Goal: Task Accomplishment & Management: Manage account settings

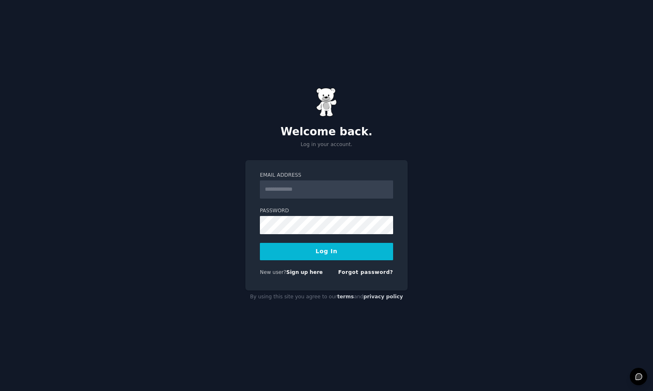
click at [300, 190] on input "Email Address" at bounding box center [326, 189] width 133 height 18
click at [168, 195] on div "Welcome back. Log in your account. Email Address Password Log In New user? Sign…" at bounding box center [326, 195] width 653 height 391
click at [334, 190] on input "Email Address" at bounding box center [326, 189] width 133 height 18
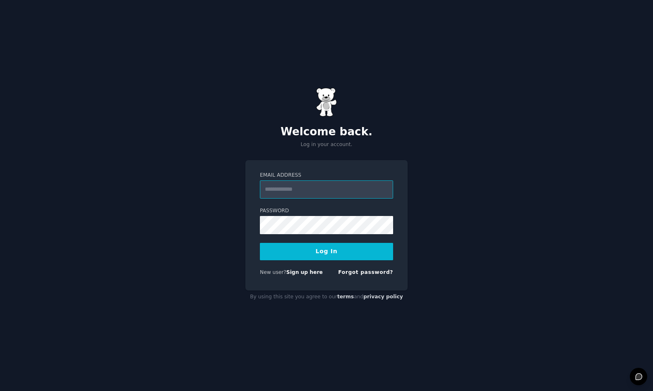
click at [334, 190] on input "Email Address" at bounding box center [326, 189] width 133 height 18
click at [382, 65] on div "Welcome back. Log in your account. Email Address Password Log In New user? Sign…" at bounding box center [326, 195] width 653 height 391
type input "**********"
drag, startPoint x: 498, startPoint y: 239, endPoint x: 478, endPoint y: 244, distance: 20.8
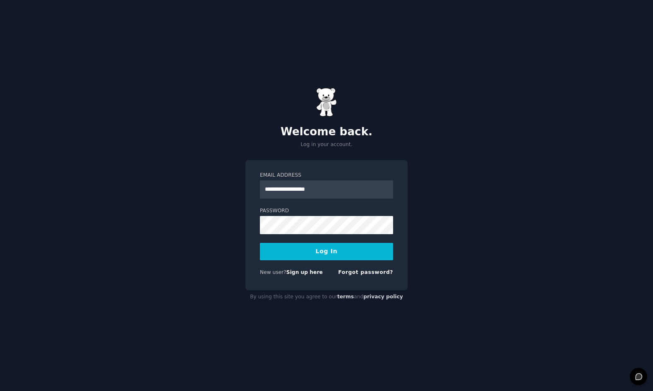
click at [498, 239] on div "**********" at bounding box center [326, 195] width 653 height 391
click at [361, 253] on button "Log In" at bounding box center [326, 251] width 133 height 17
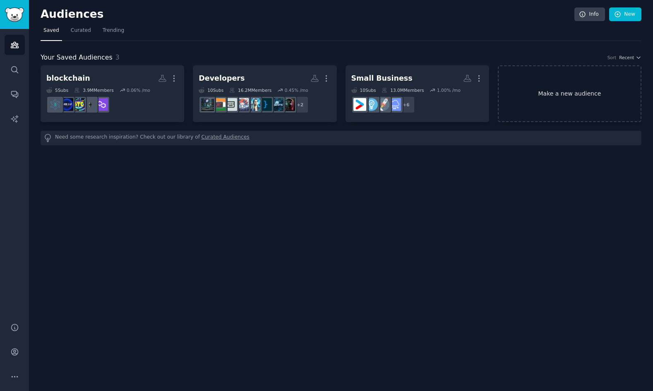
click at [551, 97] on link "Make a new audience" at bounding box center [570, 93] width 144 height 57
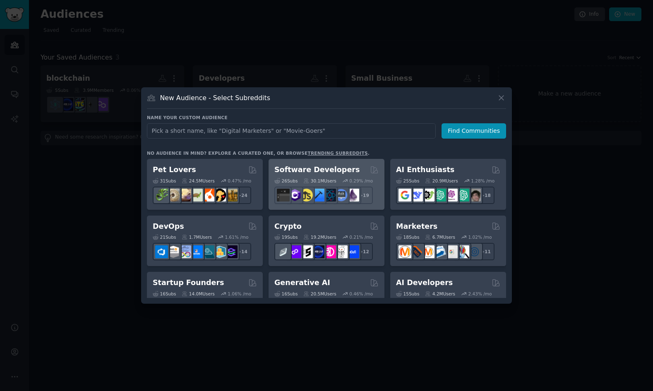
click at [360, 168] on div "Software Developers" at bounding box center [326, 170] width 104 height 10
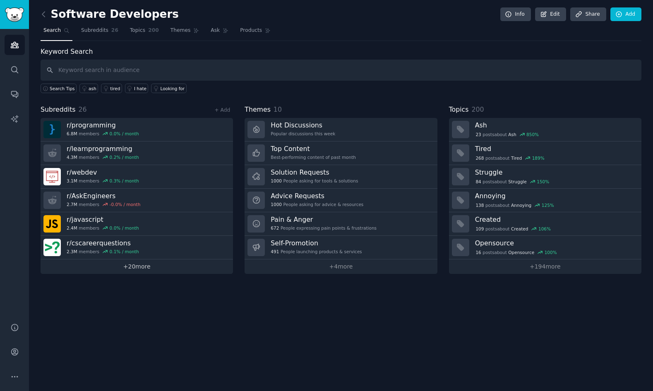
click at [137, 272] on link "+ 20 more" at bounding box center [137, 267] width 192 height 14
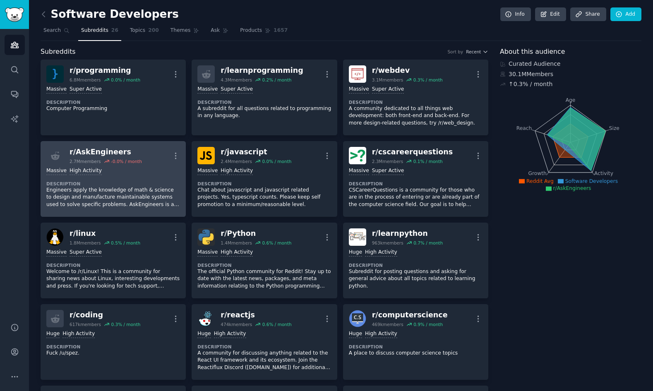
click at [163, 167] on div "Massive High Activity" at bounding box center [113, 171] width 134 height 8
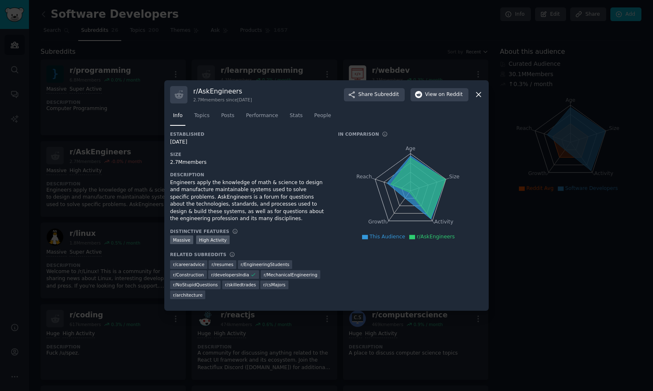
click at [267, 60] on div at bounding box center [326, 195] width 653 height 391
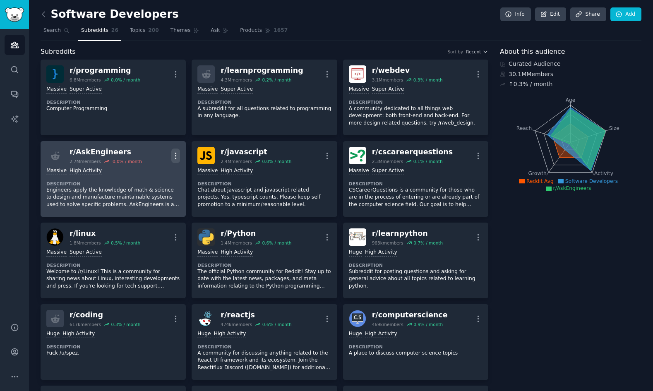
click at [176, 157] on icon "button" at bounding box center [175, 156] width 9 height 9
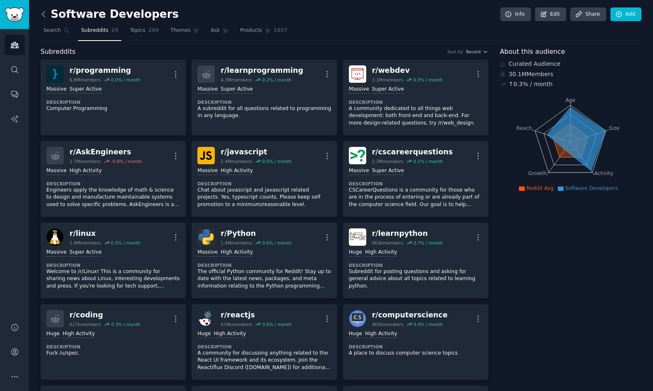
click at [41, 14] on icon at bounding box center [43, 14] width 9 height 9
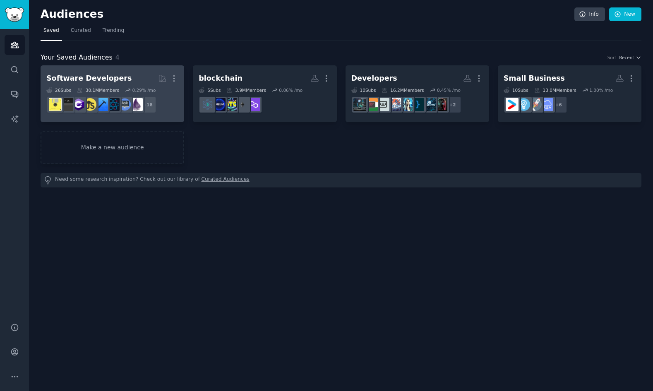
click at [132, 68] on link "Software Developers More 26 Sub s 30.1M Members 0.29 % /mo + 18" at bounding box center [113, 93] width 144 height 57
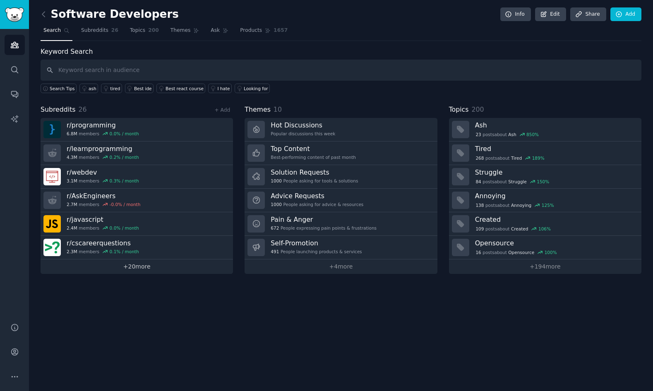
click at [194, 267] on link "+ 20 more" at bounding box center [137, 267] width 192 height 14
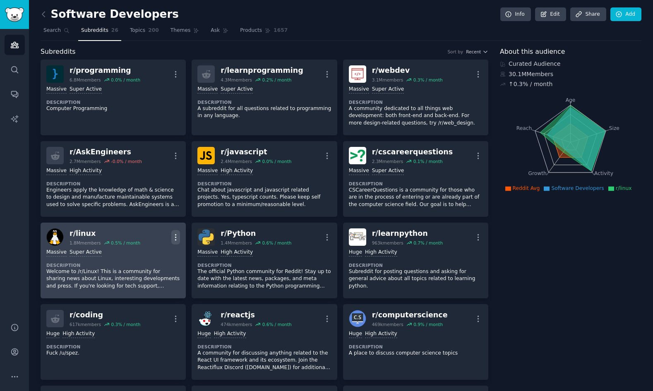
click at [176, 235] on icon "button" at bounding box center [175, 237] width 9 height 9
click at [162, 273] on div "Delete" at bounding box center [142, 268] width 49 height 17
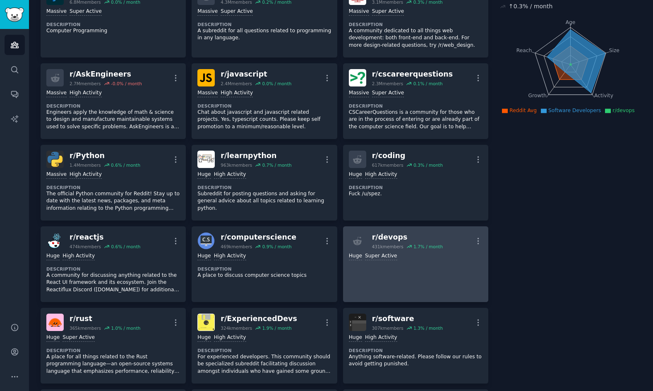
scroll to position [83, 0]
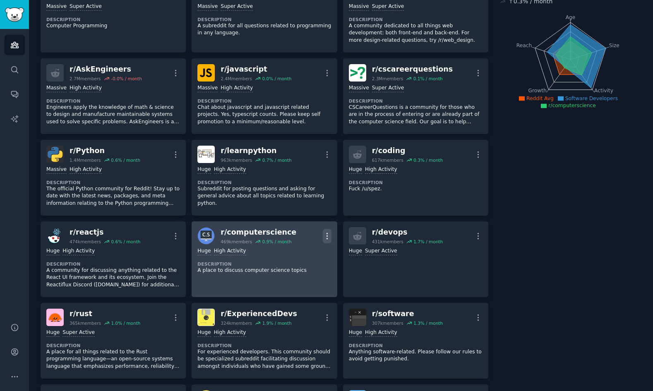
click at [327, 233] on icon "button" at bounding box center [327, 236] width 1 height 6
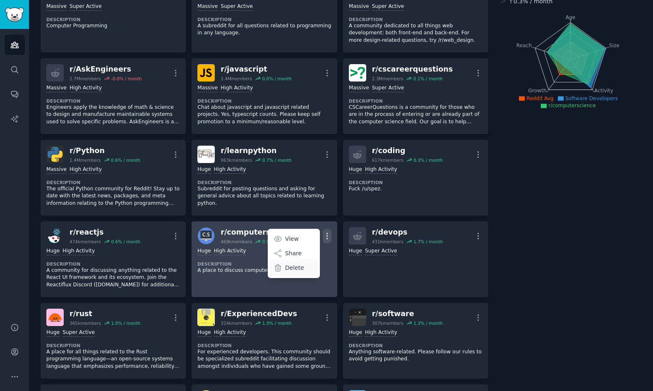
click at [303, 265] on div "Delete" at bounding box center [293, 267] width 49 height 17
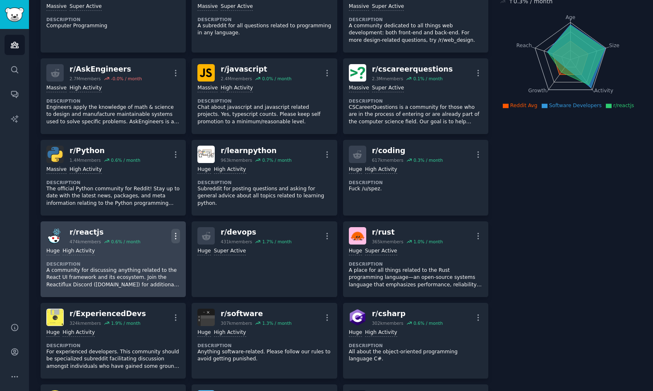
click at [176, 236] on icon "button" at bounding box center [176, 236] width 1 height 6
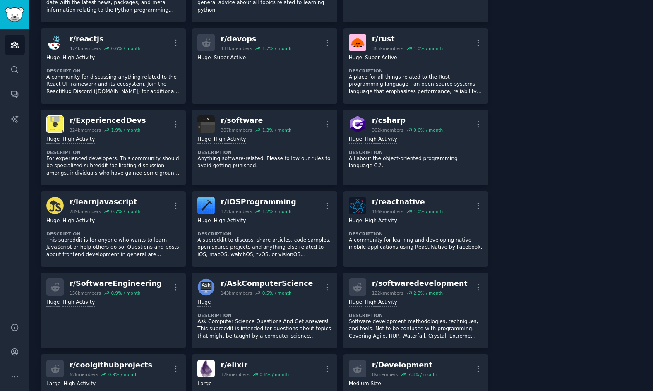
scroll to position [290, 0]
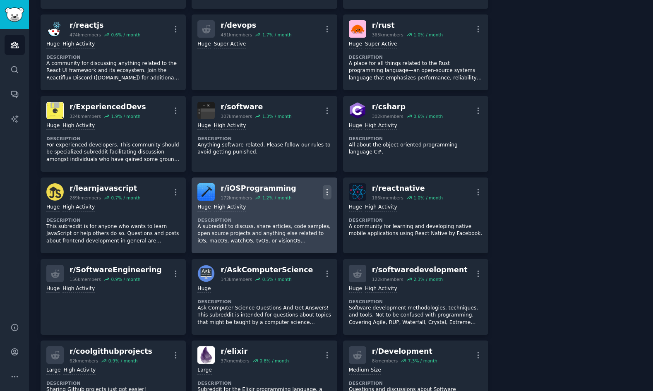
click at [330, 190] on icon "button" at bounding box center [327, 192] width 9 height 9
click at [300, 222] on p "Delete" at bounding box center [294, 224] width 19 height 9
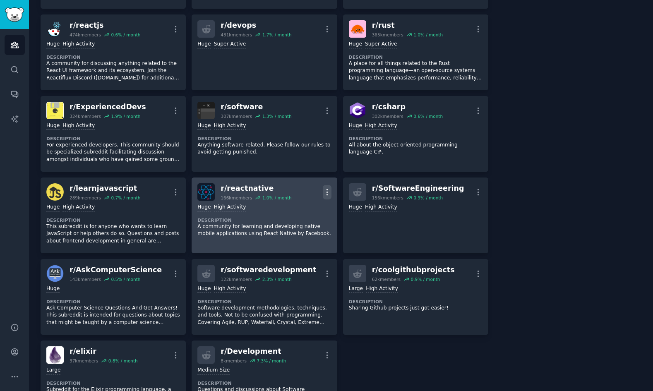
click at [324, 195] on icon "button" at bounding box center [327, 192] width 9 height 9
click at [312, 221] on div "Delete" at bounding box center [293, 223] width 49 height 17
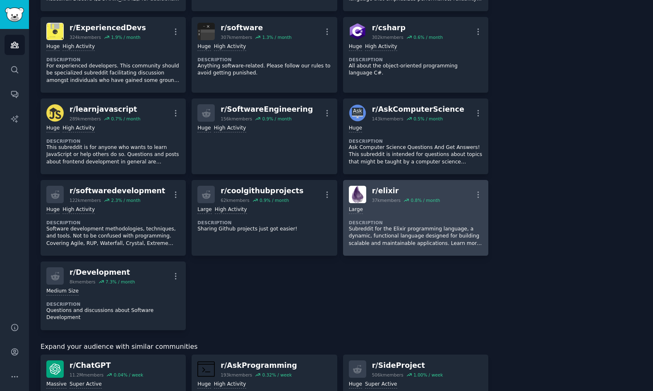
scroll to position [373, 0]
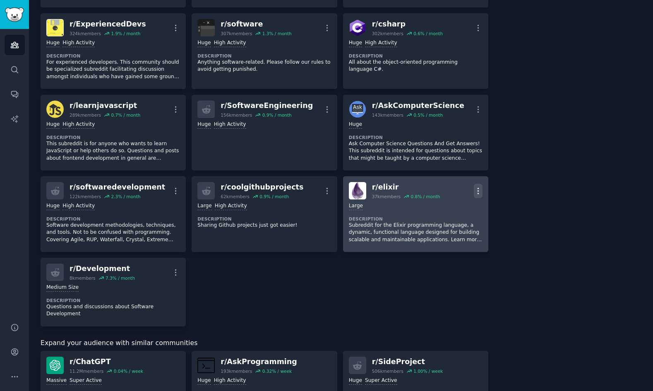
click at [476, 188] on icon "button" at bounding box center [478, 191] width 9 height 9
click at [447, 222] on p "Delete" at bounding box center [445, 223] width 19 height 9
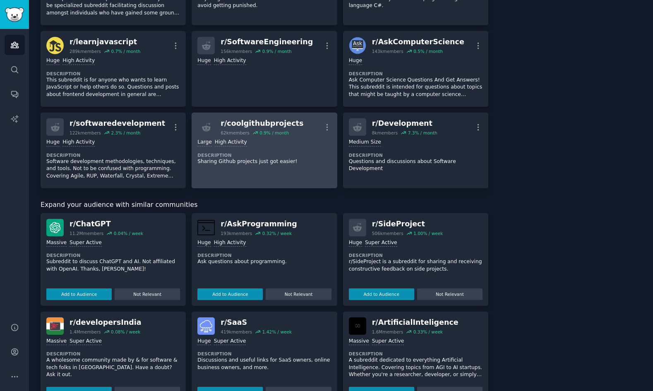
scroll to position [455, 0]
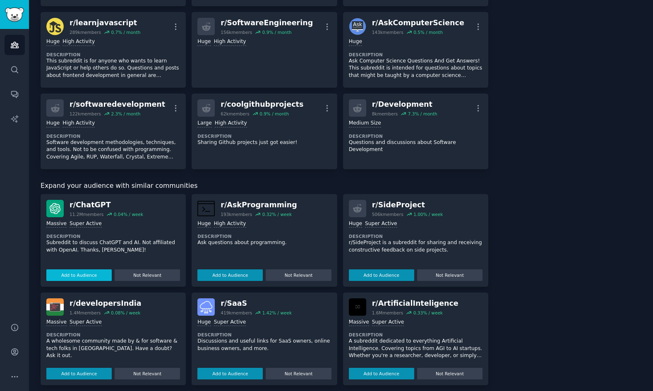
click at [76, 272] on button "Add to Audience" at bounding box center [78, 275] width 65 height 12
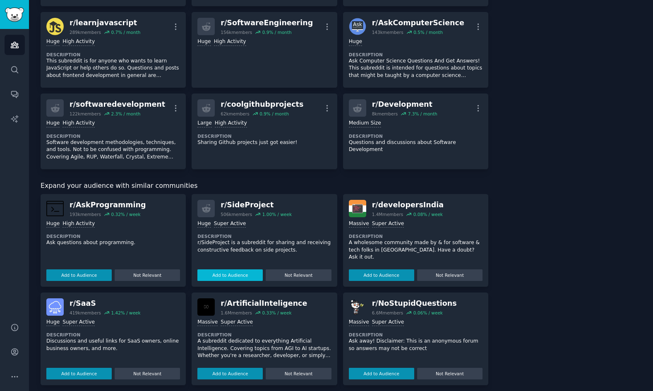
click at [224, 269] on div "r/ SideProject 506k members 1.00 % / week Huge Super Active Description r/SideP…" at bounding box center [264, 240] width 145 height 93
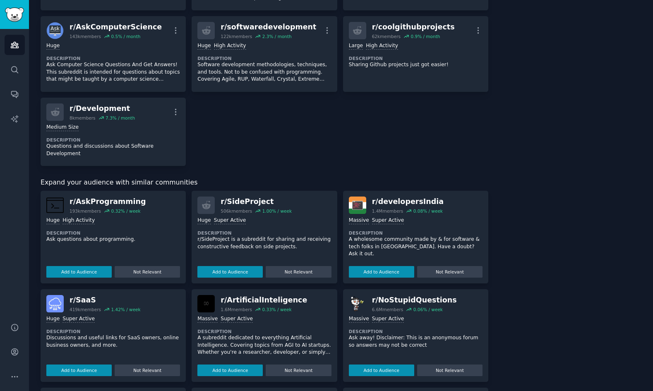
scroll to position [531, 0]
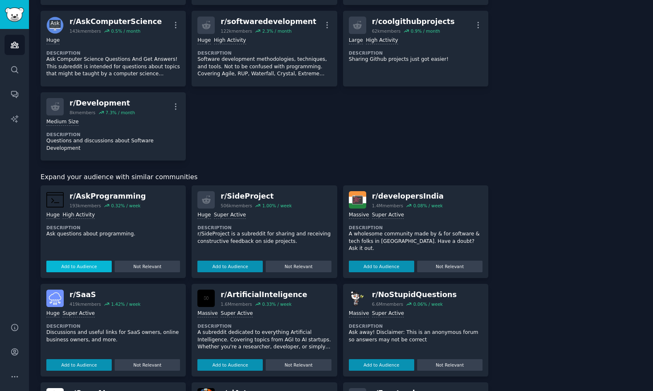
click at [105, 261] on button "Add to Audience" at bounding box center [78, 267] width 65 height 12
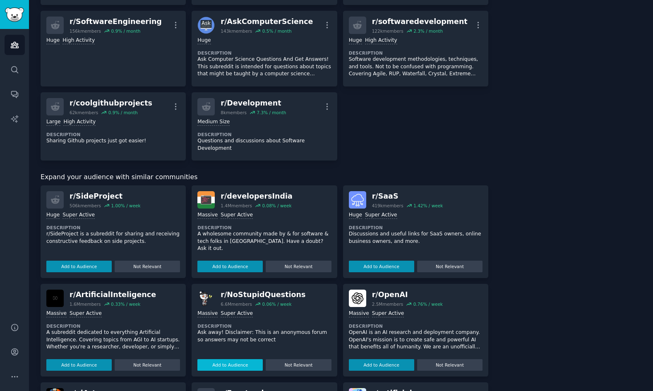
click at [243, 362] on button "Add to Audience" at bounding box center [229, 365] width 65 height 12
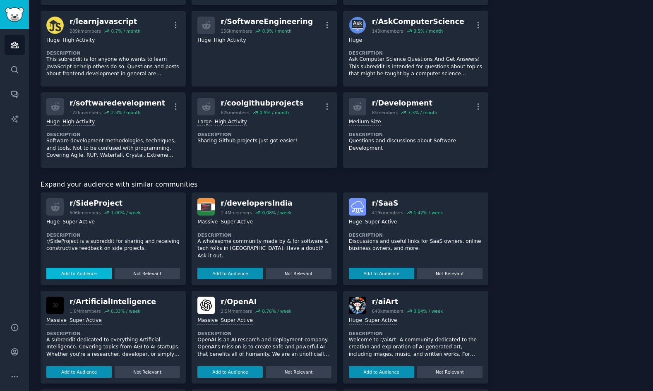
click at [105, 269] on button "Add to Audience" at bounding box center [78, 274] width 65 height 12
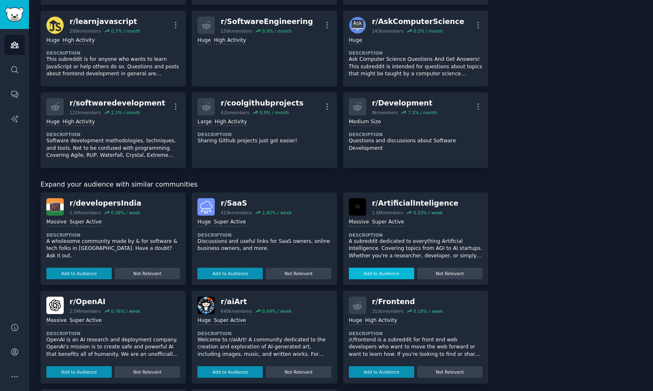
scroll to position [524, 0]
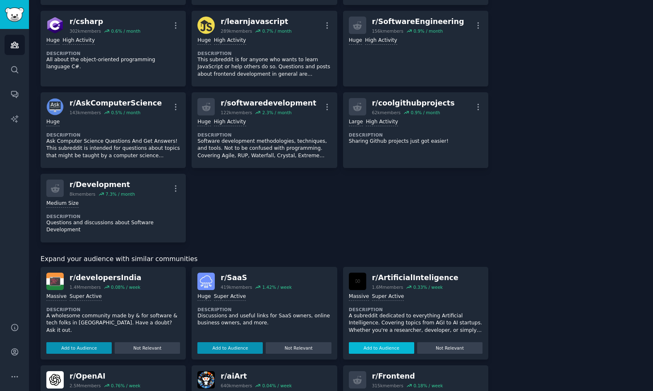
click at [383, 273] on div "r/ ArtificialInteligence" at bounding box center [415, 278] width 87 height 10
click at [375, 344] on button "Add to Audience" at bounding box center [381, 348] width 65 height 12
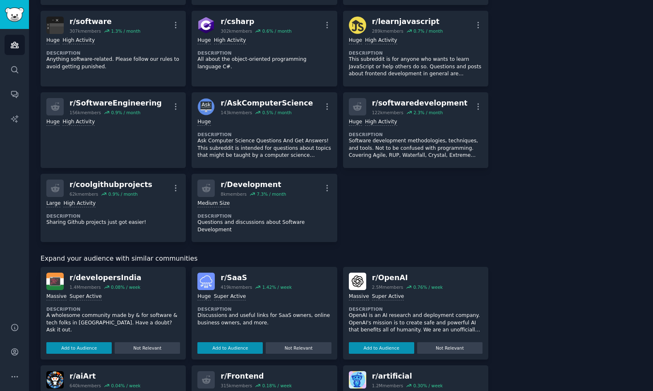
scroll to position [655, 0]
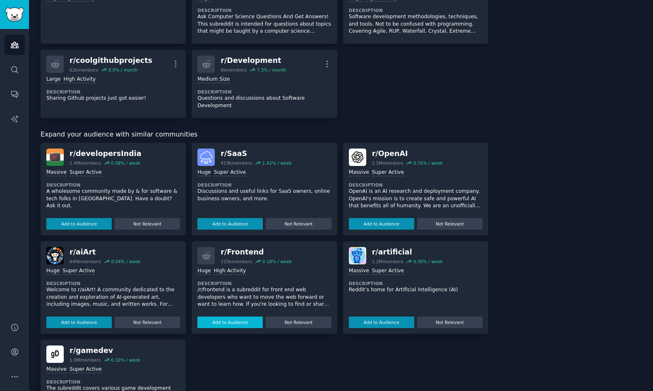
click at [250, 317] on button "Add to Audience" at bounding box center [229, 323] width 65 height 12
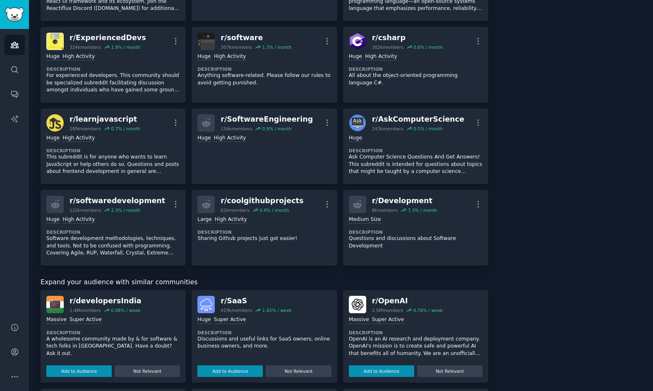
scroll to position [286, 0]
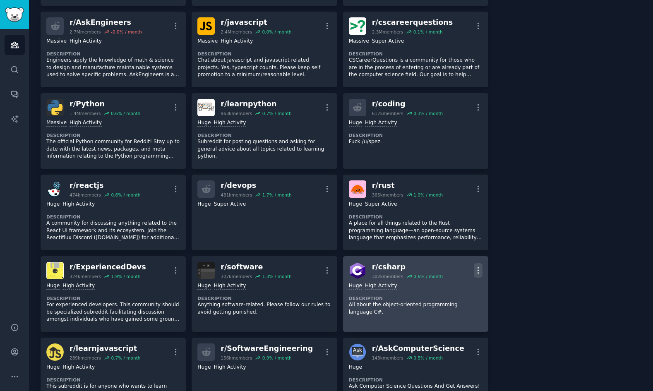
click at [476, 271] on icon "button" at bounding box center [478, 270] width 9 height 9
click at [452, 303] on p "Delete" at bounding box center [445, 302] width 19 height 9
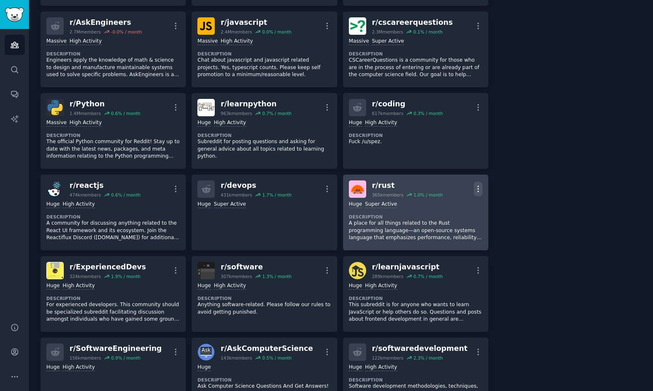
click at [478, 191] on icon "button" at bounding box center [478, 189] width 9 height 9
click at [455, 221] on div "Delete" at bounding box center [445, 220] width 49 height 17
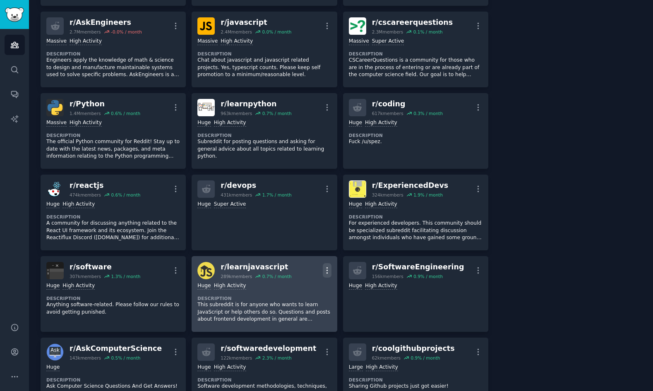
click at [327, 268] on icon "button" at bounding box center [327, 270] width 9 height 9
click at [301, 296] on div "Delete" at bounding box center [293, 302] width 49 height 17
click at [301, 302] on p "Delete" at bounding box center [294, 302] width 19 height 9
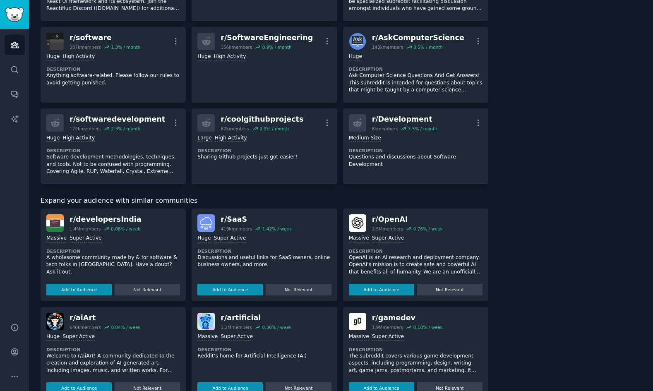
scroll to position [535, 0]
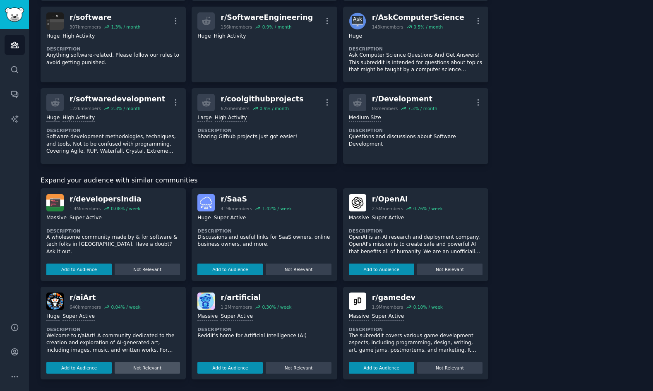
click at [153, 367] on button "Not Relevant" at bounding box center [147, 368] width 65 height 12
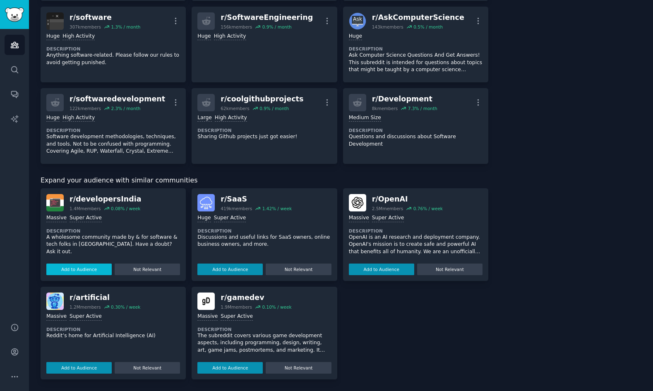
click at [99, 267] on button "Add to Audience" at bounding box center [78, 270] width 65 height 12
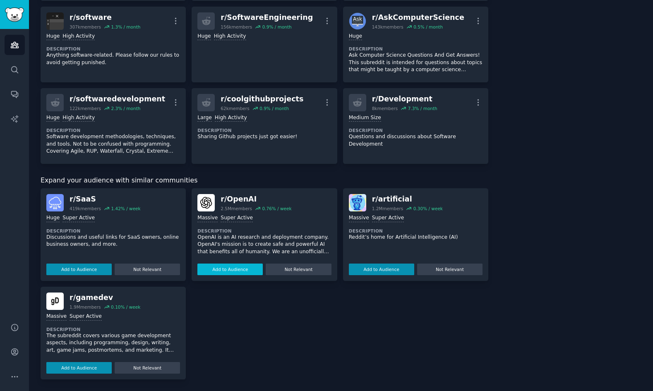
scroll to position [528, 0]
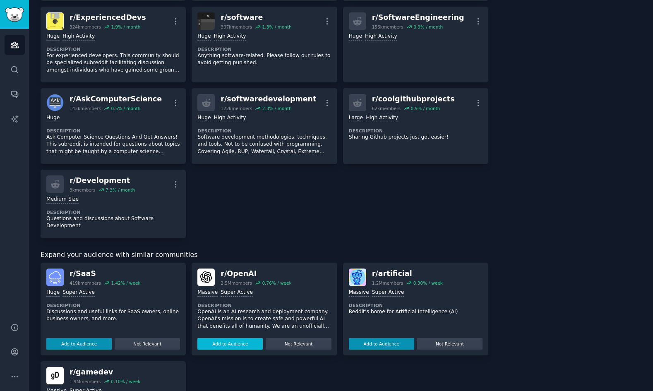
click at [250, 269] on div "r/ OpenAI" at bounding box center [256, 274] width 71 height 10
click at [241, 340] on button "Add to Audience" at bounding box center [229, 344] width 65 height 12
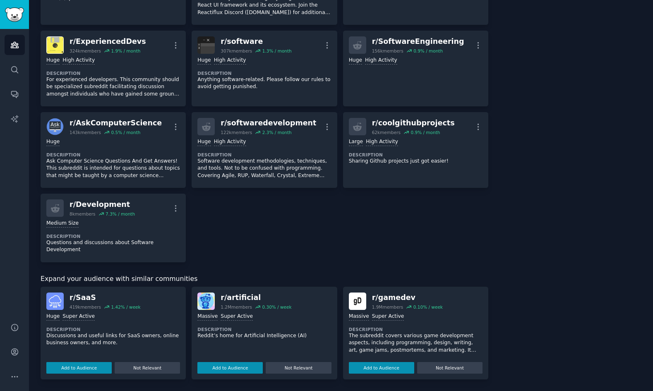
scroll to position [497, 0]
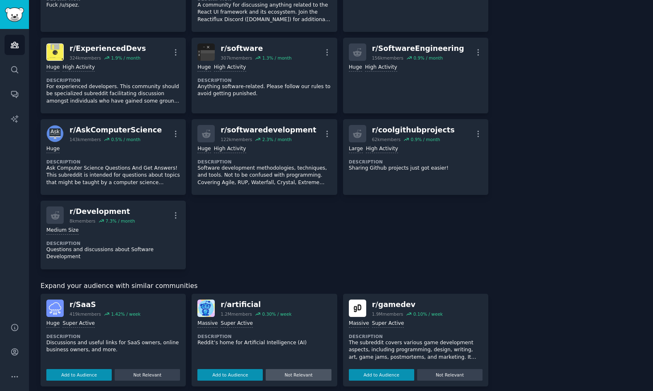
click at [302, 369] on button "Not Relevant" at bounding box center [298, 375] width 65 height 12
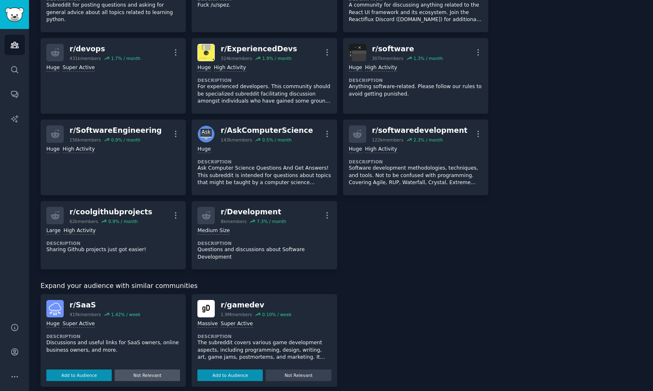
click at [171, 370] on button "Not Relevant" at bounding box center [147, 376] width 65 height 12
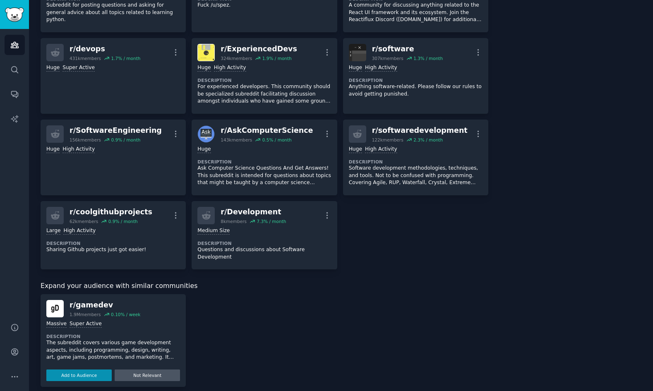
click at [164, 370] on button "Not Relevant" at bounding box center [147, 376] width 65 height 12
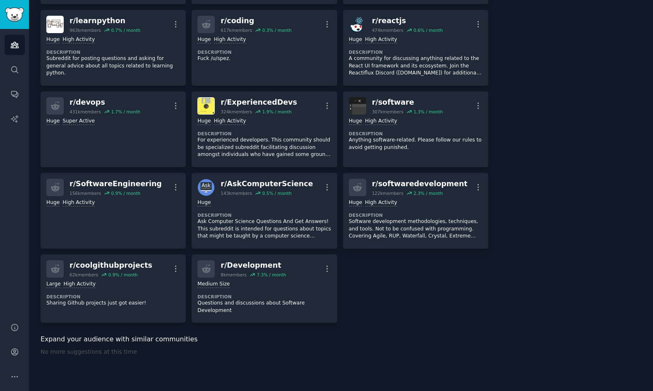
click at [100, 359] on div "No more suggestions at this time" at bounding box center [265, 365] width 448 height 35
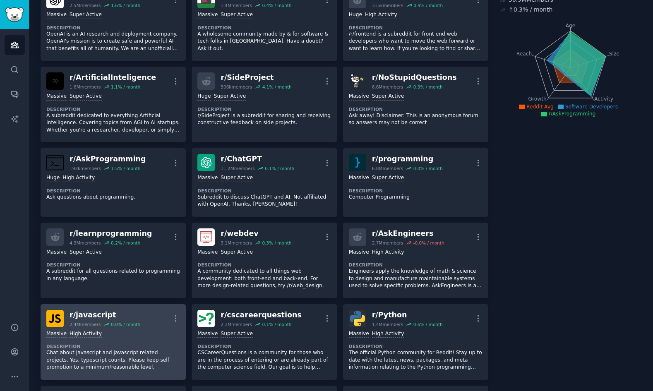
scroll to position [0, 0]
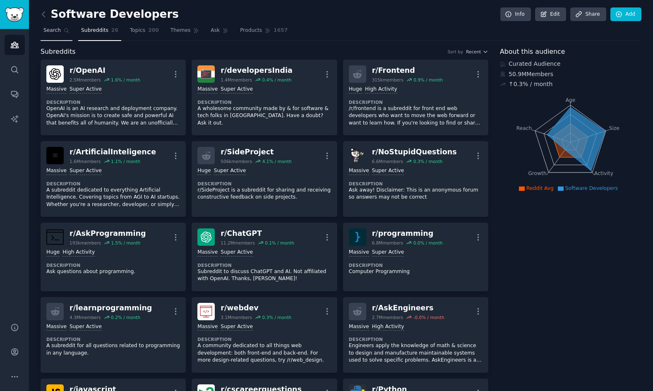
click at [47, 32] on span "Search" at bounding box center [51, 30] width 17 height 7
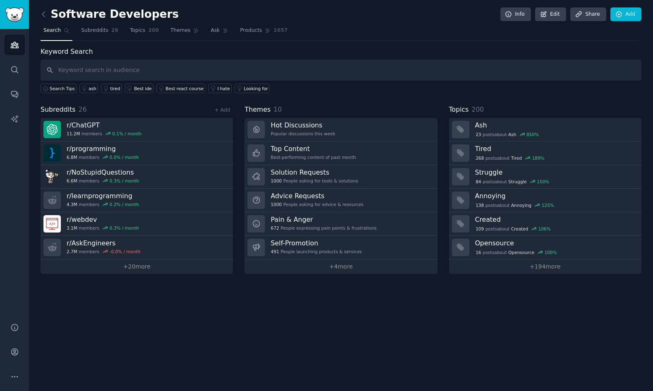
click at [118, 11] on h2 "Software Developers" at bounding box center [110, 14] width 138 height 13
click at [43, 12] on icon at bounding box center [43, 14] width 9 height 9
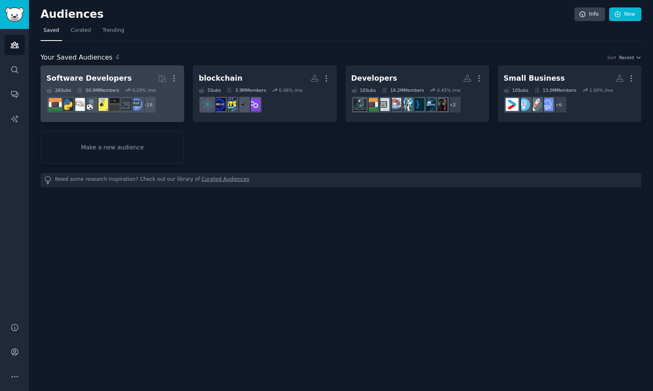
click at [131, 75] on h2 "Software Developers Curated by GummySearch More" at bounding box center [112, 78] width 132 height 14
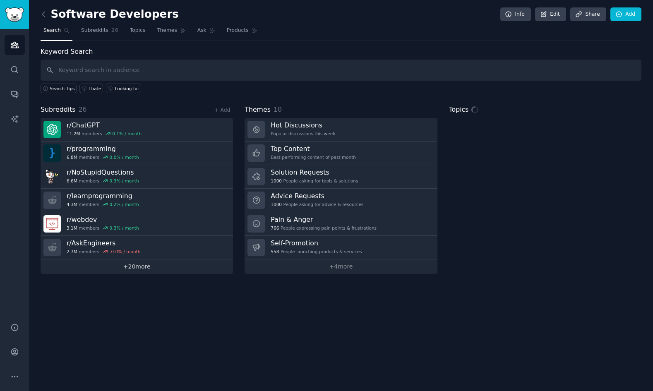
click at [151, 267] on link "+ 20 more" at bounding box center [137, 267] width 192 height 14
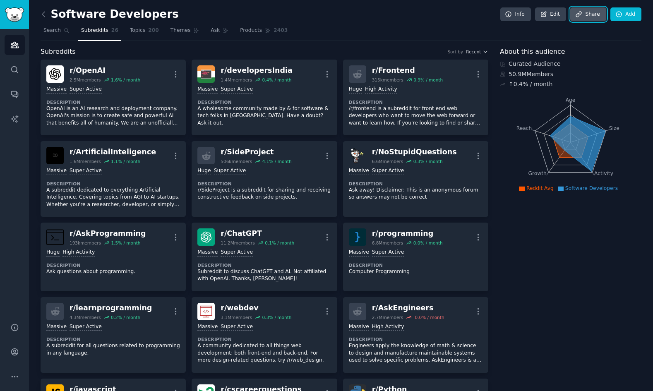
click at [577, 17] on icon at bounding box center [578, 14] width 7 height 7
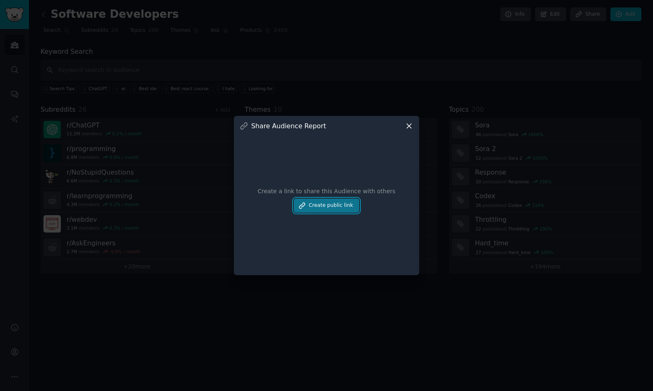
click at [349, 202] on button "Create public link" at bounding box center [326, 206] width 65 height 14
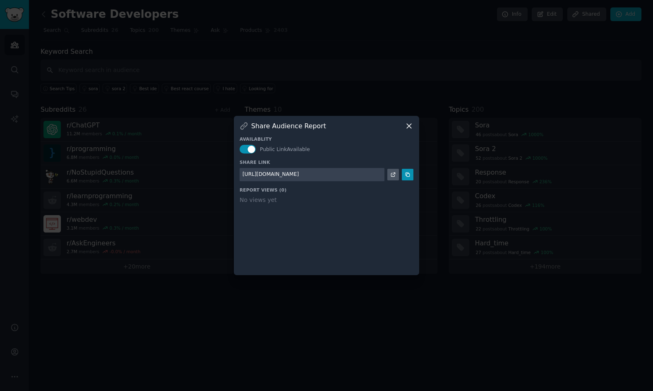
click at [411, 125] on icon at bounding box center [409, 126] width 5 height 5
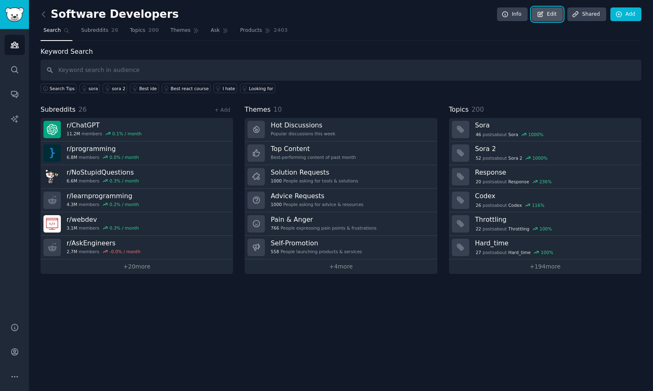
click at [547, 19] on link "Edit" at bounding box center [547, 14] width 31 height 14
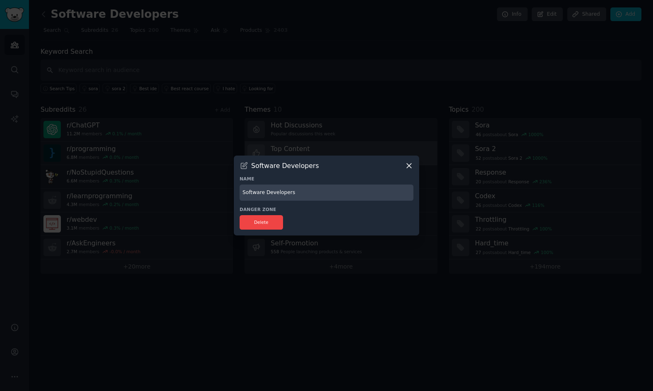
click at [411, 165] on icon at bounding box center [409, 166] width 5 height 5
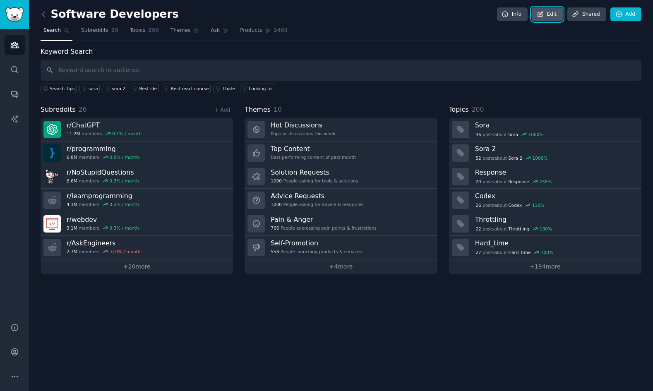
click at [544, 15] on icon at bounding box center [540, 14] width 7 height 7
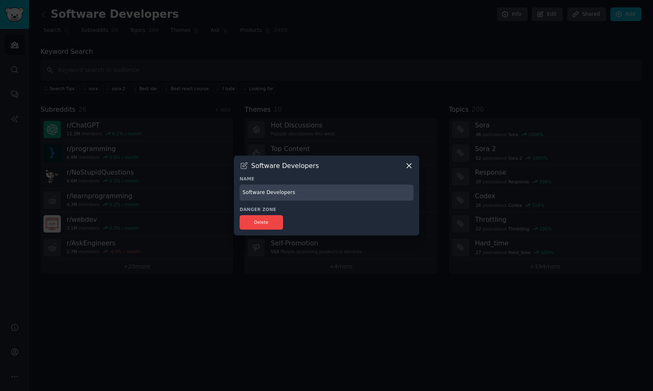
drag, startPoint x: 306, startPoint y: 195, endPoint x: 235, endPoint y: 197, distance: 71.2
click at [235, 197] on div "Software Developers Name Software Developers Danger Zone Delete" at bounding box center [326, 196] width 185 height 80
type input "Devs Expanded"
